Goal: Task Accomplishment & Management: Use online tool/utility

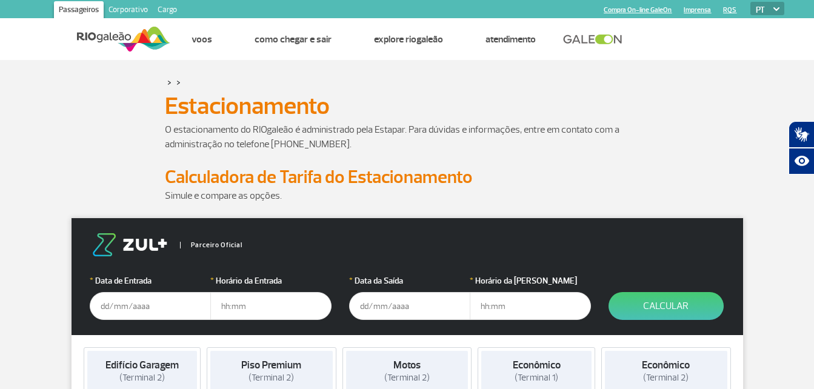
scroll to position [182, 0]
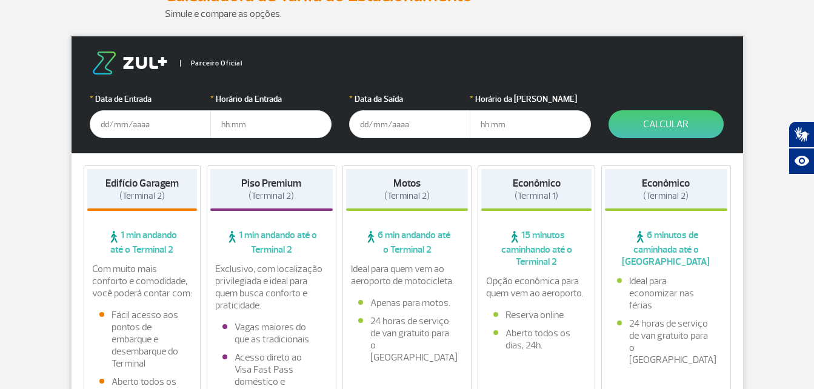
click at [162, 127] on input "text" at bounding box center [150, 124] width 121 height 28
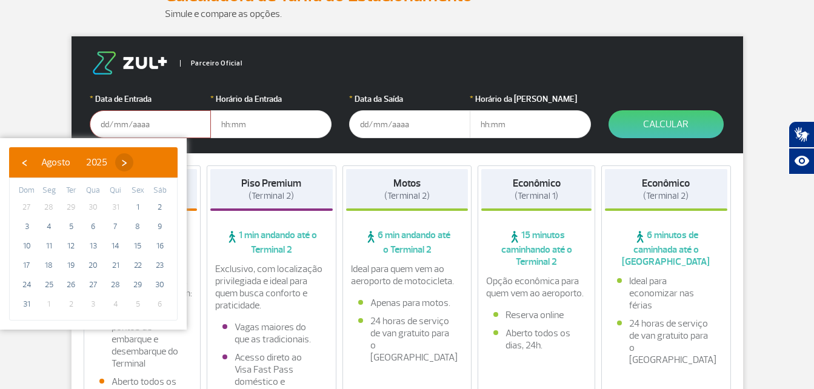
click at [133, 159] on span "›" at bounding box center [124, 162] width 18 height 18
click at [144, 159] on span "›" at bounding box center [135, 162] width 18 height 18
click at [72, 228] on span "7" at bounding box center [70, 226] width 19 height 19
type input "[DATE]"
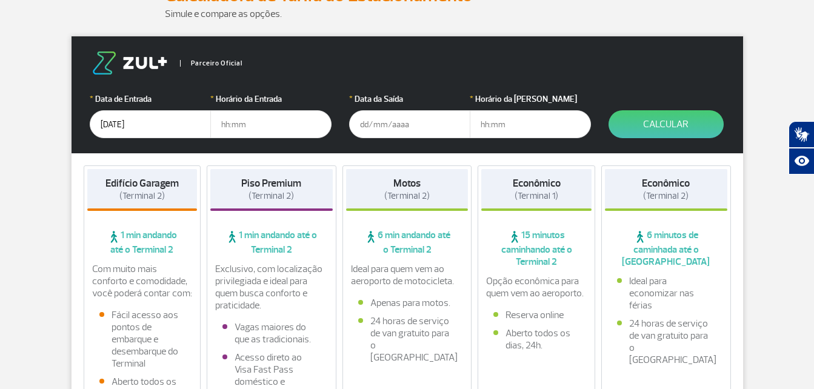
click at [270, 144] on form "Parceiro Oficial * Data de Entrada [DATE] * Horário da Entrada * Data da Saída …" at bounding box center [406, 94] width 671 height 117
click at [418, 125] on input "text" at bounding box center [409, 124] width 121 height 28
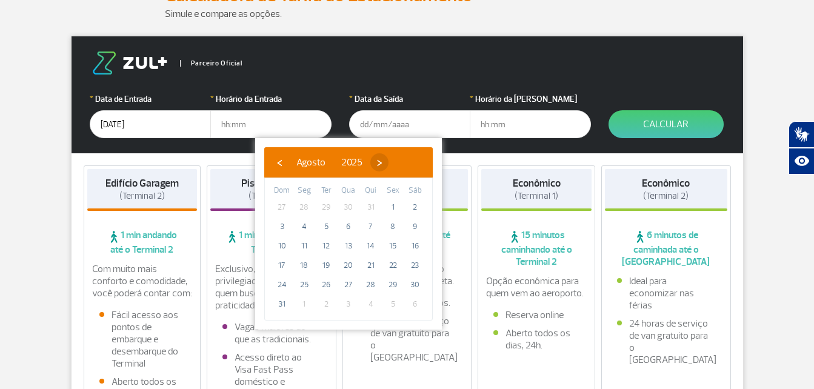
click at [388, 162] on span "›" at bounding box center [379, 162] width 18 height 18
click at [399, 162] on span "›" at bounding box center [390, 162] width 18 height 18
click at [392, 162] on span "›" at bounding box center [383, 162] width 18 height 18
click at [276, 154] on span "‹" at bounding box center [279, 162] width 18 height 18
click at [413, 271] on span "25" at bounding box center [414, 265] width 19 height 19
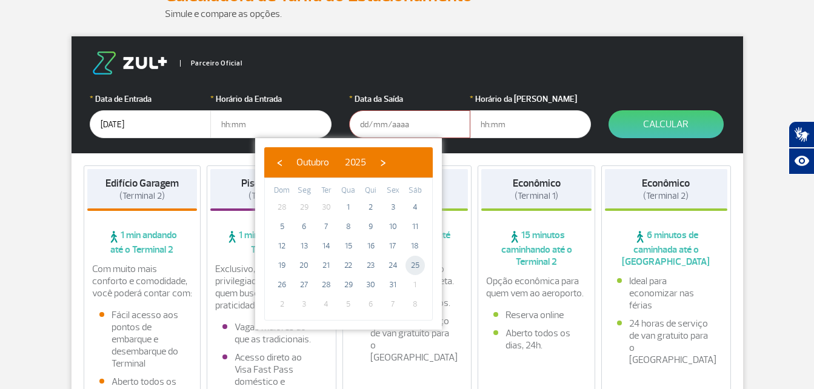
type input "[DATE]"
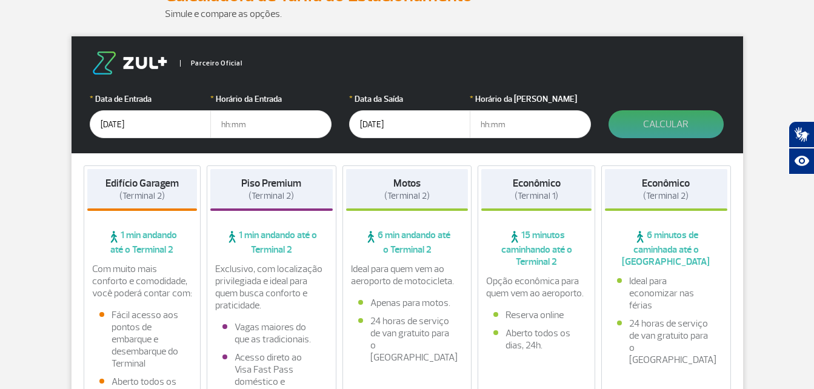
click at [645, 130] on button "Calcular" at bounding box center [665, 124] width 115 height 28
drag, startPoint x: 648, startPoint y: 119, endPoint x: 636, endPoint y: 122, distance: 12.5
click at [649, 119] on button "Calcular" at bounding box center [665, 124] width 115 height 28
click at [248, 125] on input "text" at bounding box center [270, 124] width 121 height 28
type input "10"
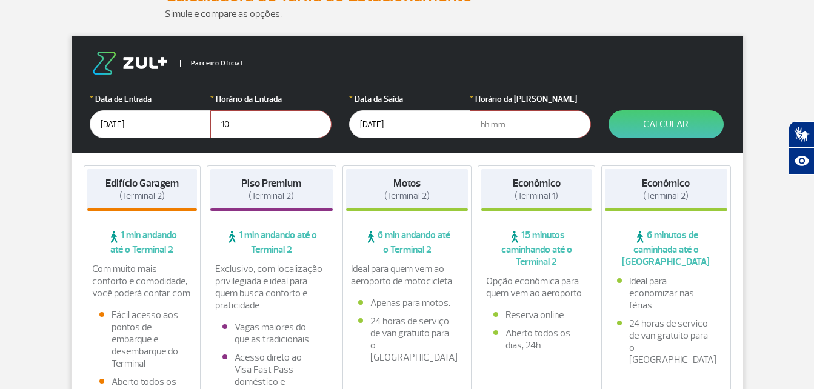
click at [423, 125] on input "[DATE]" at bounding box center [409, 124] width 121 height 28
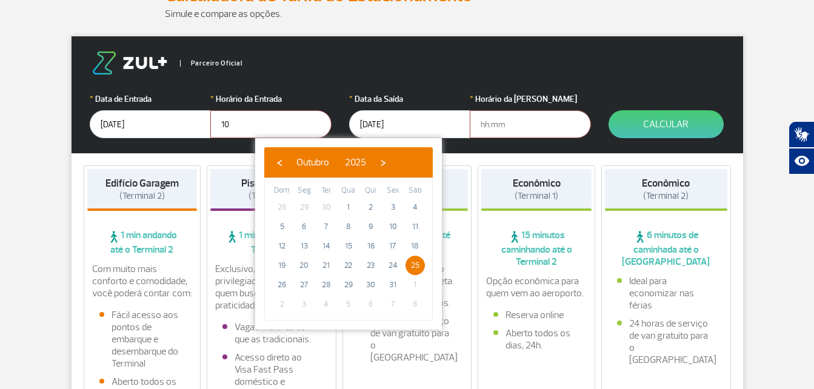
click at [495, 118] on input "text" at bounding box center [529, 124] width 121 height 28
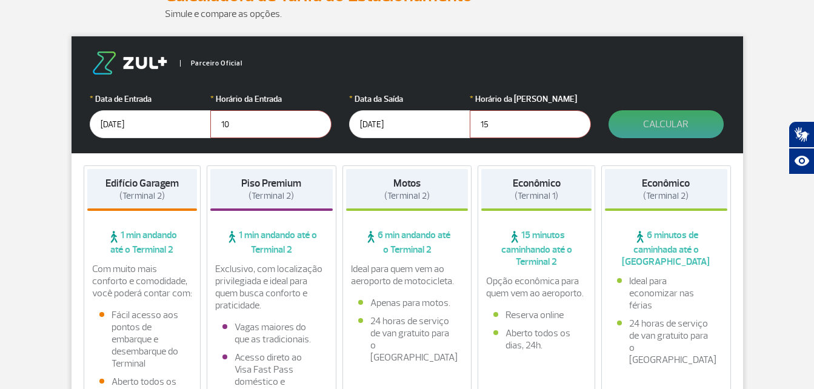
click at [689, 127] on button "Calcular" at bounding box center [665, 124] width 115 height 28
click at [669, 139] on form "Parceiro Oficial * Data de Entrada [DATE] * Horário da Entrada 10 * Data da Saí…" at bounding box center [406, 94] width 671 height 117
click at [524, 128] on input "15" at bounding box center [529, 124] width 121 height 28
drag, startPoint x: 524, startPoint y: 128, endPoint x: 517, endPoint y: 128, distance: 6.7
click at [517, 128] on input "15" at bounding box center [529, 124] width 121 height 28
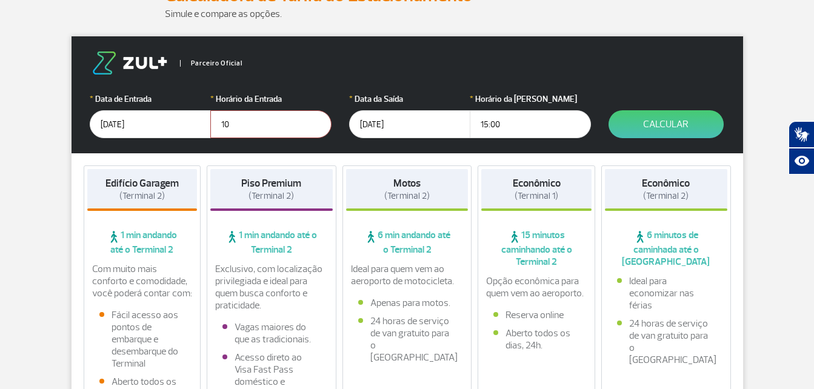
type input "15:00"
click at [280, 129] on input "10" at bounding box center [270, 124] width 121 height 28
type input "10:00"
click at [654, 111] on button "Calcular" at bounding box center [665, 124] width 115 height 28
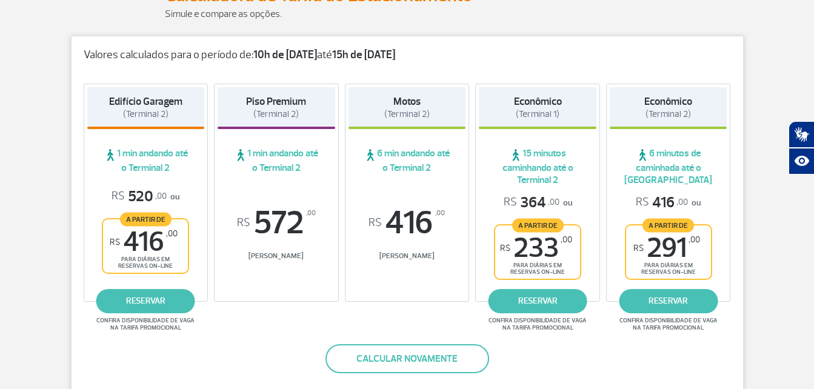
drag, startPoint x: 112, startPoint y: 87, endPoint x: 175, endPoint y: 162, distance: 98.0
click at [175, 162] on div "Edifício Garagem (Terminal 2) 1 min andando até o Terminal 2 R$ 520 ,00 ou A pa…" at bounding box center [146, 193] width 125 height 218
drag, startPoint x: 175, startPoint y: 162, endPoint x: 182, endPoint y: 181, distance: 19.9
click at [182, 181] on div "Edifício Garagem (Terminal 2) 1 min andando até o Terminal 2 R$ 520 ,00 ou A pa…" at bounding box center [146, 193] width 125 height 218
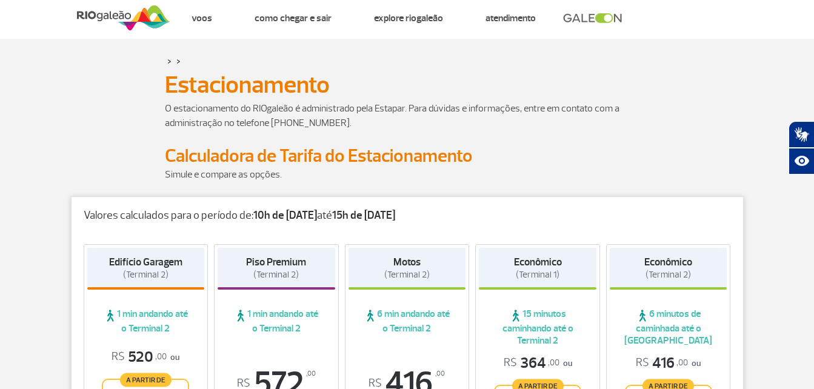
scroll to position [0, 0]
